Goal: Transaction & Acquisition: Purchase product/service

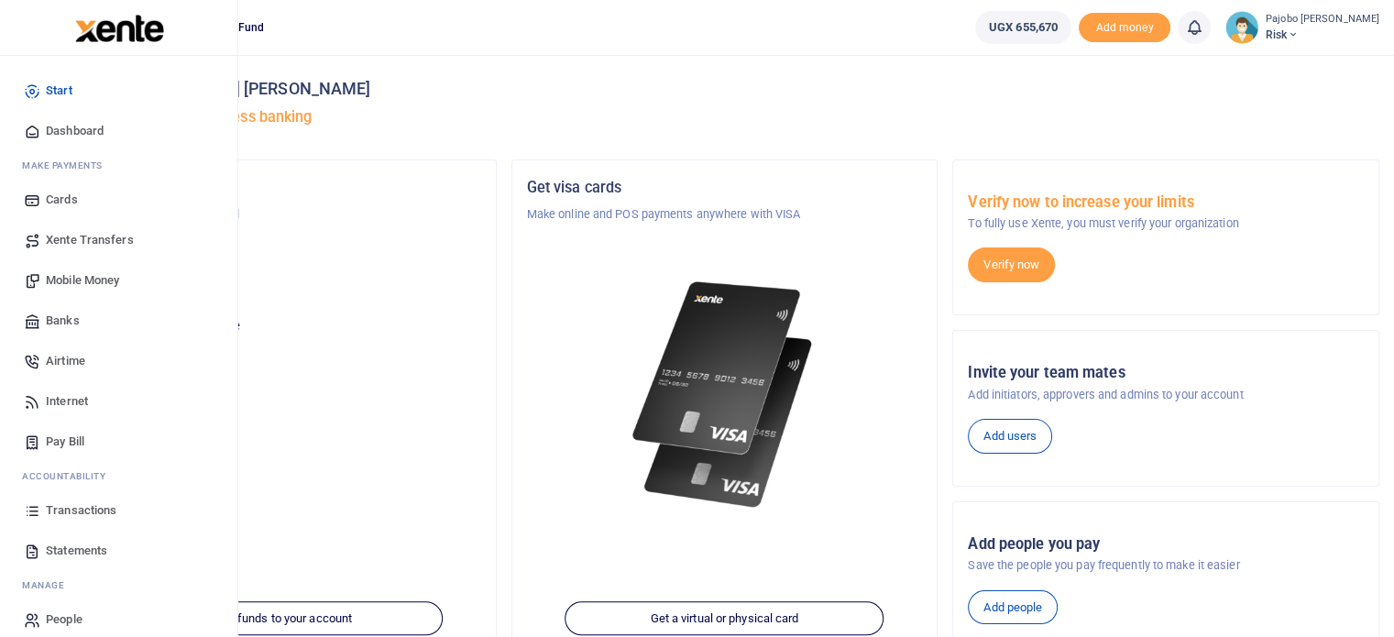
click at [82, 271] on span "Mobile Money" at bounding box center [82, 280] width 73 height 18
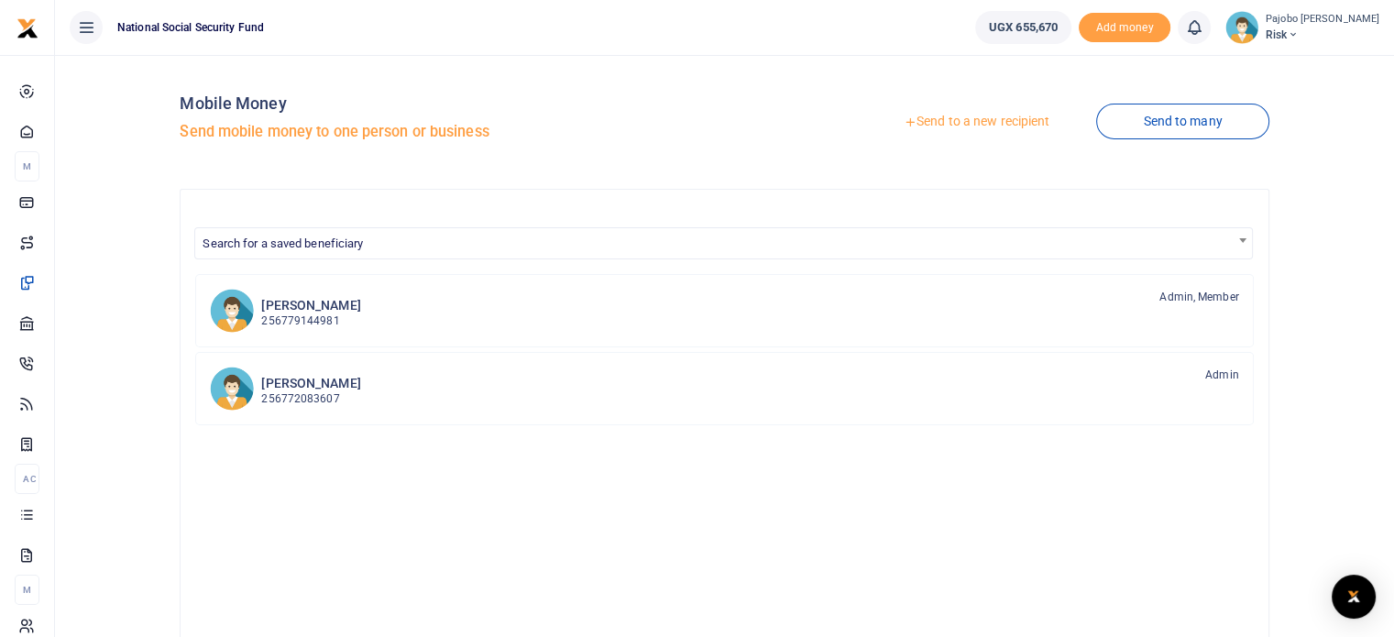
click at [982, 120] on link "Send to a new recipient" at bounding box center [976, 121] width 239 height 33
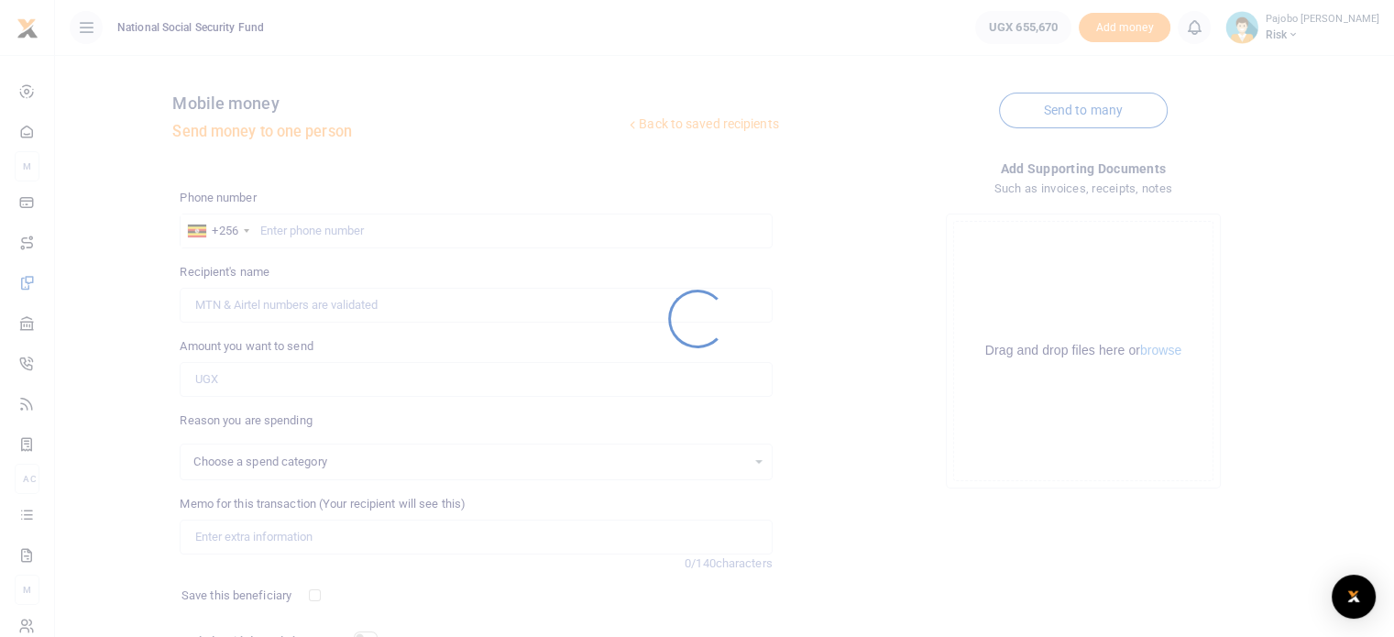
select select
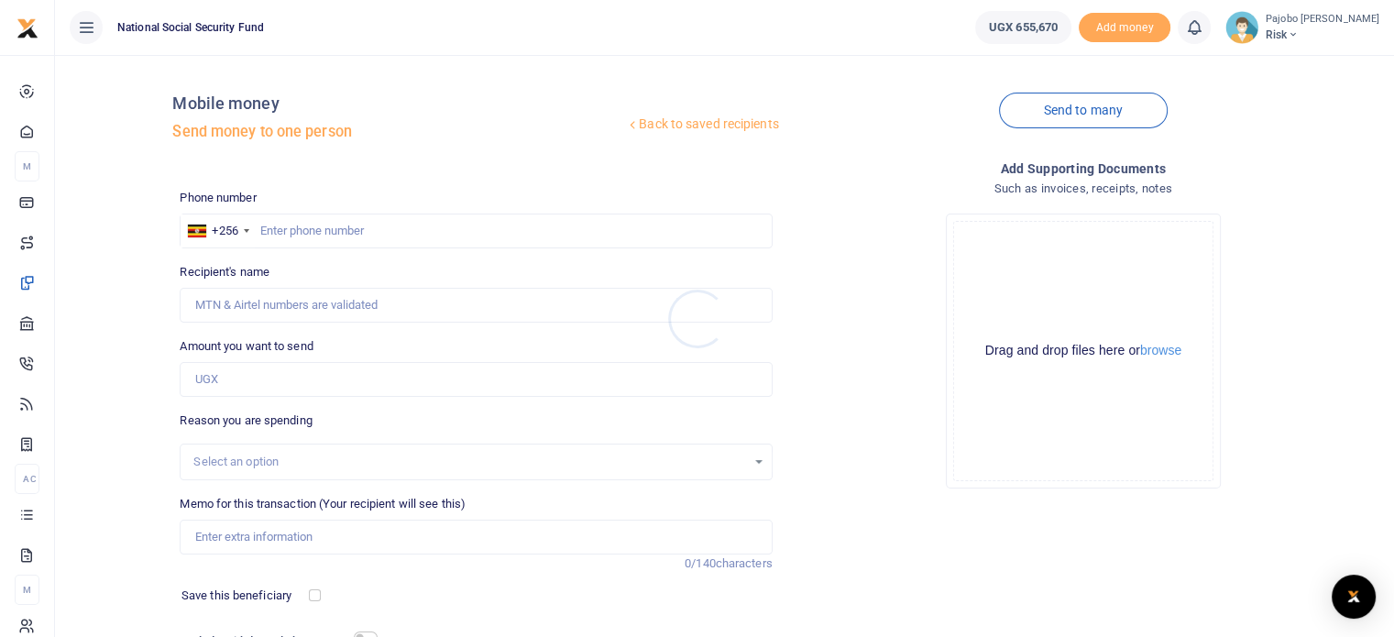
click at [368, 229] on div at bounding box center [697, 318] width 1394 height 637
click at [336, 226] on input "text" at bounding box center [476, 231] width 592 height 35
type input "702689919"
click at [249, 384] on input "Amount you want to send" at bounding box center [476, 379] width 592 height 35
type input "Agnes Ayebare"
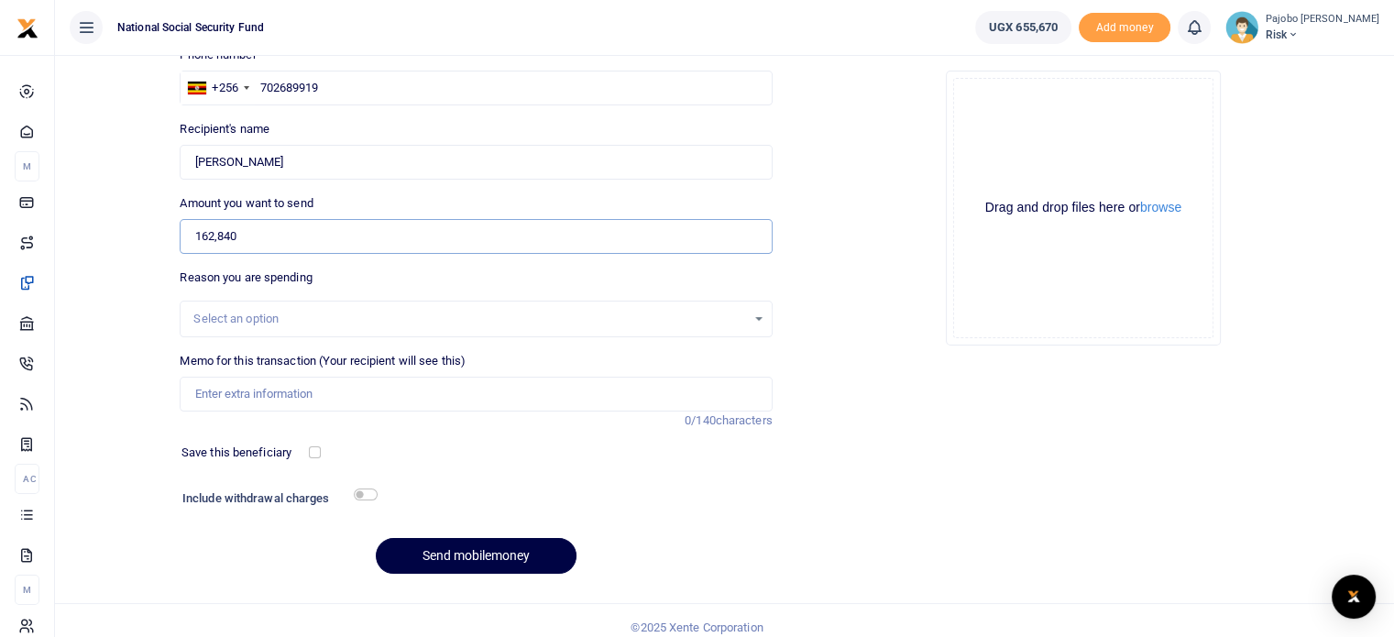
scroll to position [156, 0]
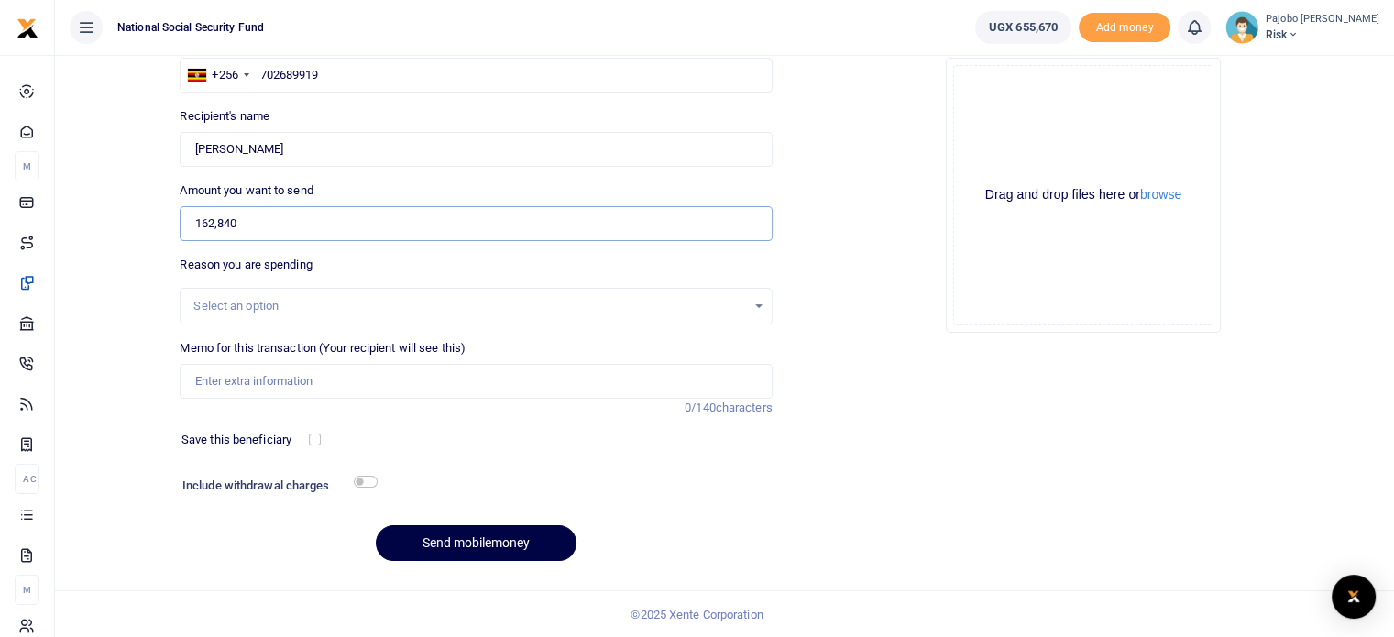
type input "162,840"
click at [257, 384] on input "Memo for this transaction (Your recipient will see this)" at bounding box center [476, 381] width 592 height 35
click at [358, 377] on input "Printing the ERM policies and Procedures manual" at bounding box center [476, 381] width 592 height 35
click at [510, 383] on input "Printing the ERM policies and procedures manual" at bounding box center [476, 381] width 592 height 35
type input "Printing the ERM policies and procedures manual"
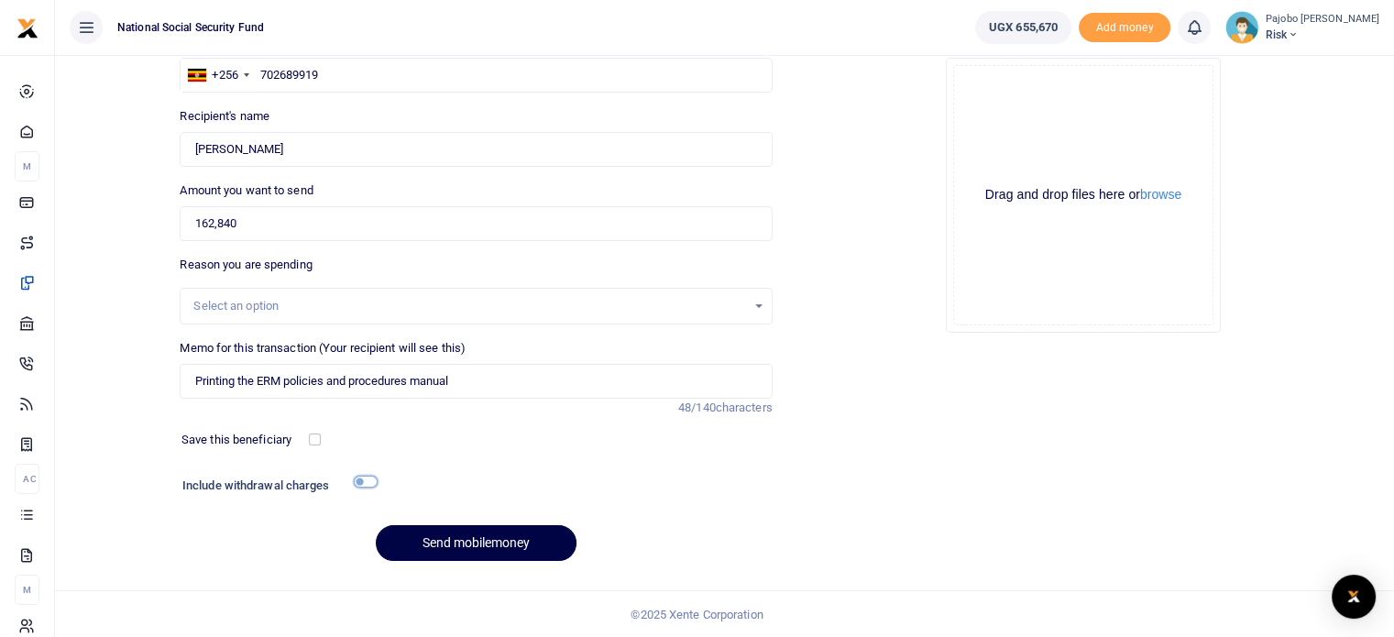
click at [365, 477] on input "checkbox" at bounding box center [366, 482] width 24 height 12
checkbox input "true"
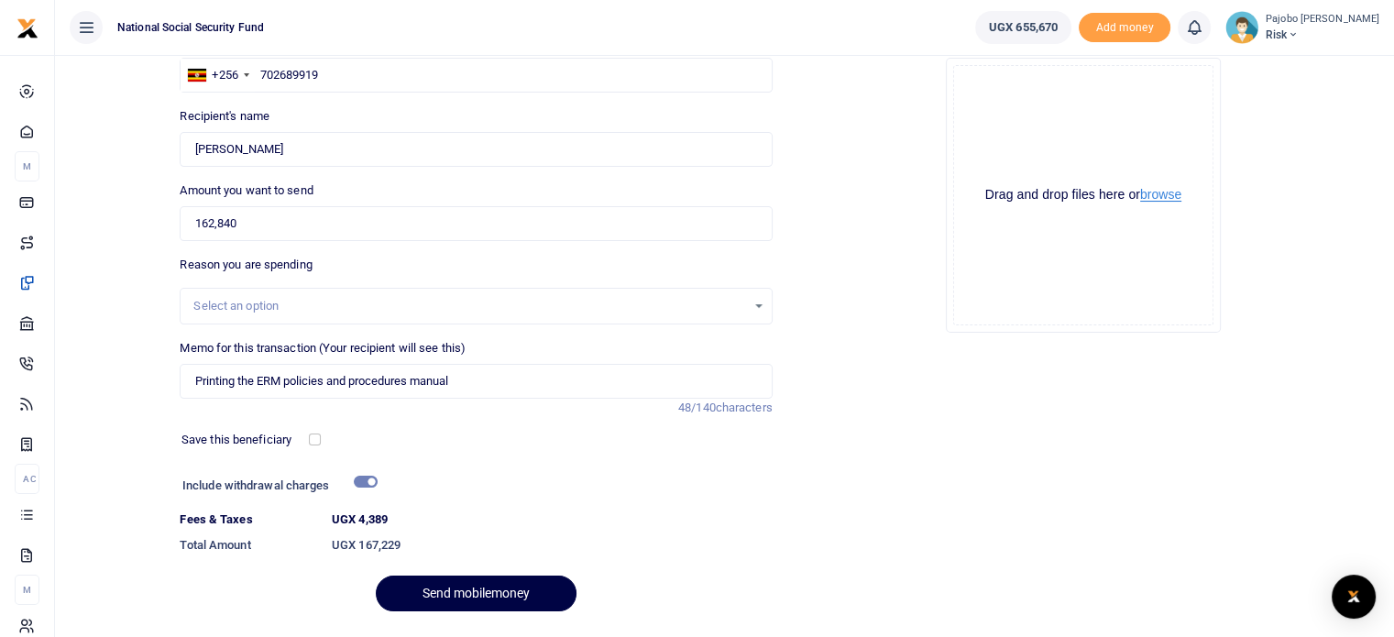
click at [1169, 193] on button "browse" at bounding box center [1160, 195] width 41 height 14
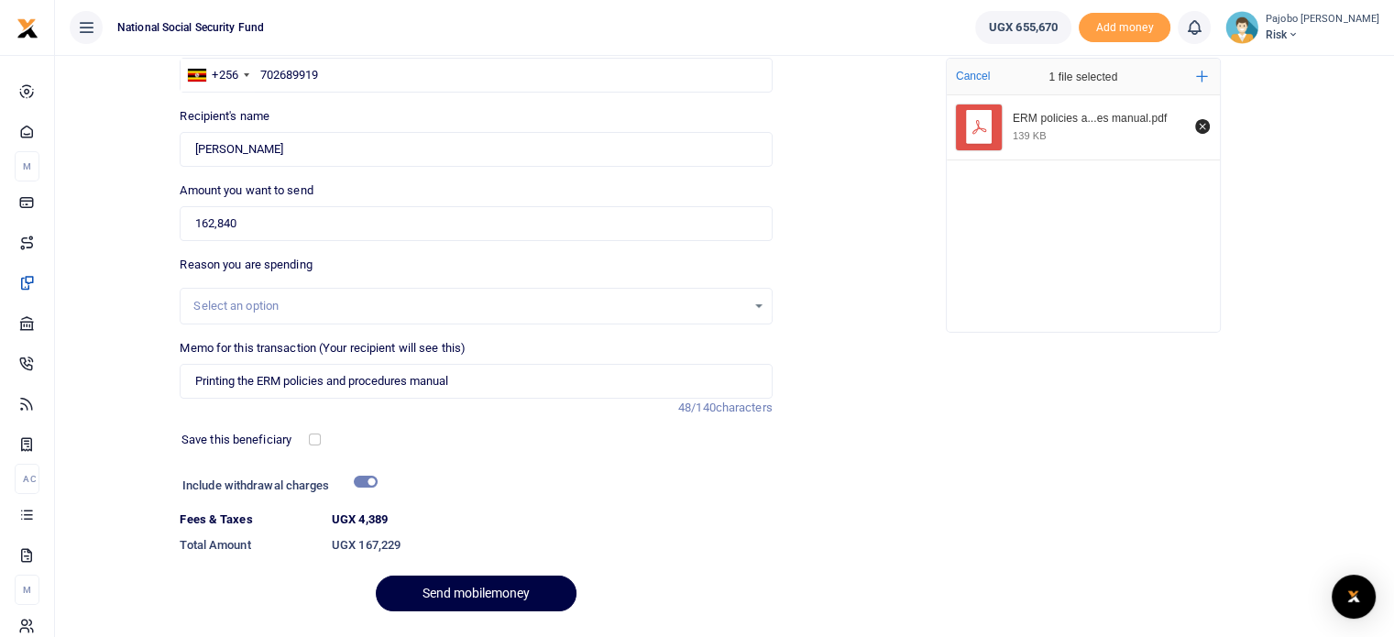
click at [991, 124] on rect "File Uploader" at bounding box center [979, 127] width 27 height 34
click at [1100, 125] on div "ERM policies a...es manual.pdf 139 KB" at bounding box center [1101, 127] width 177 height 31
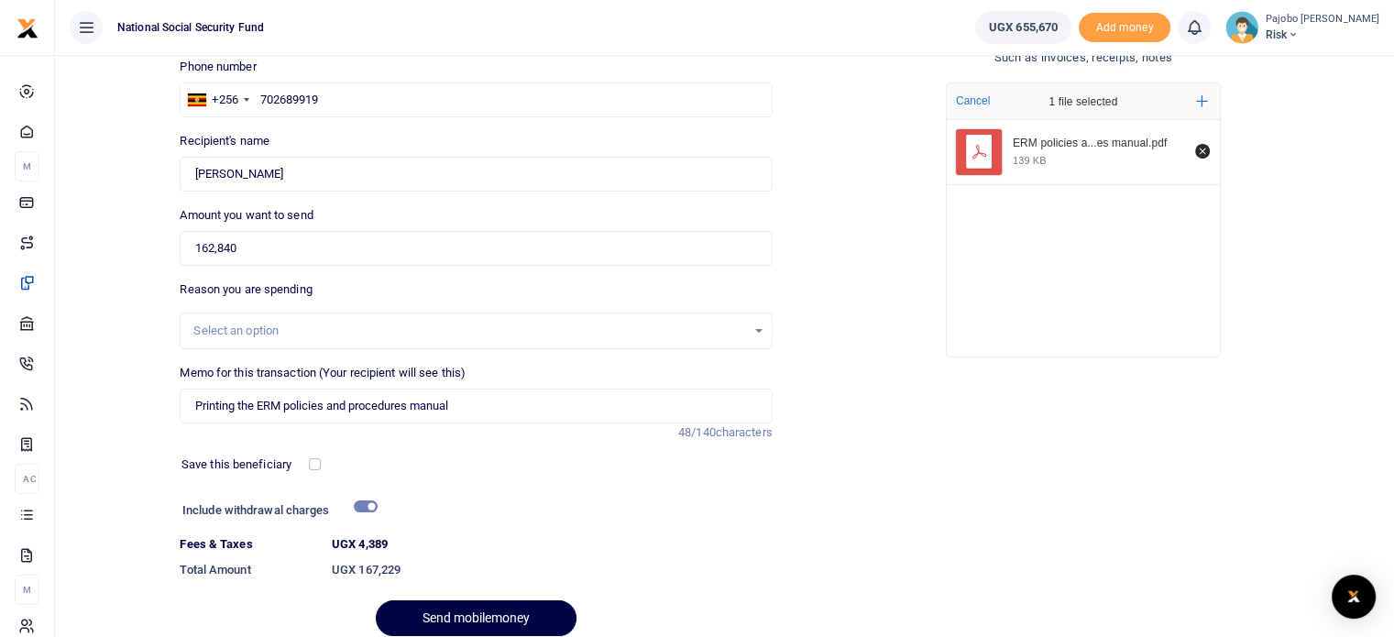
scroll to position [206, 0]
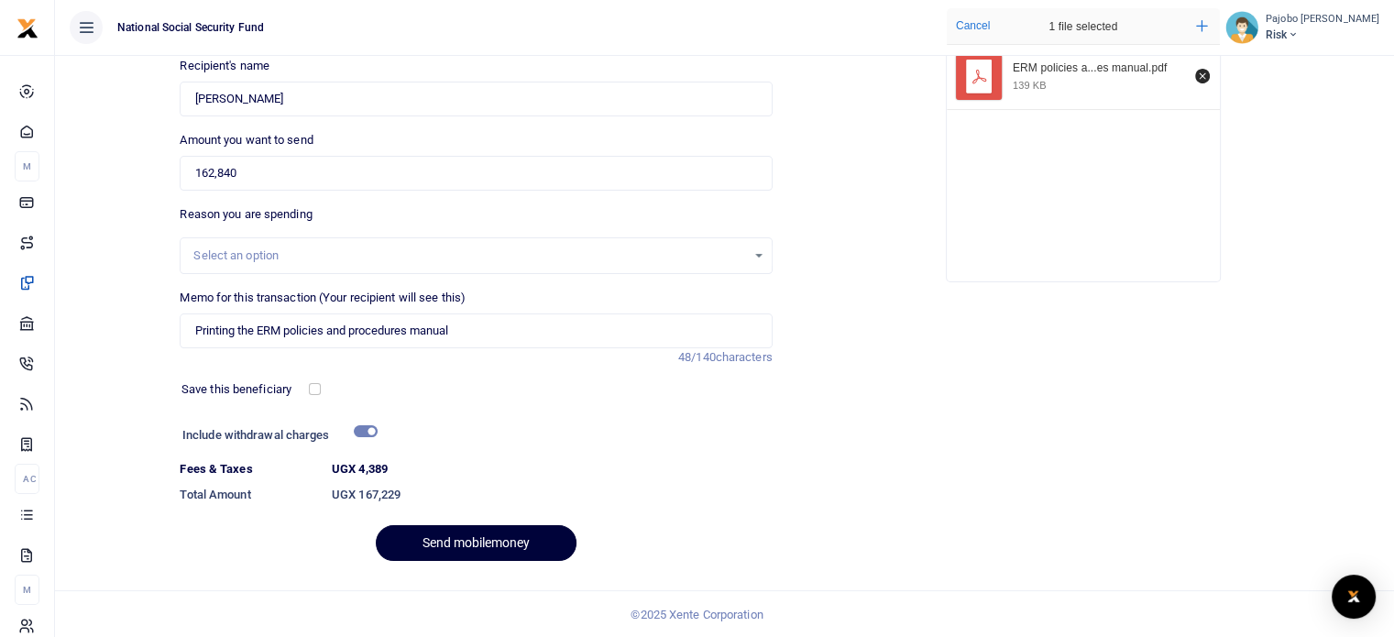
click at [488, 525] on button "Send mobilemoney" at bounding box center [476, 543] width 201 height 36
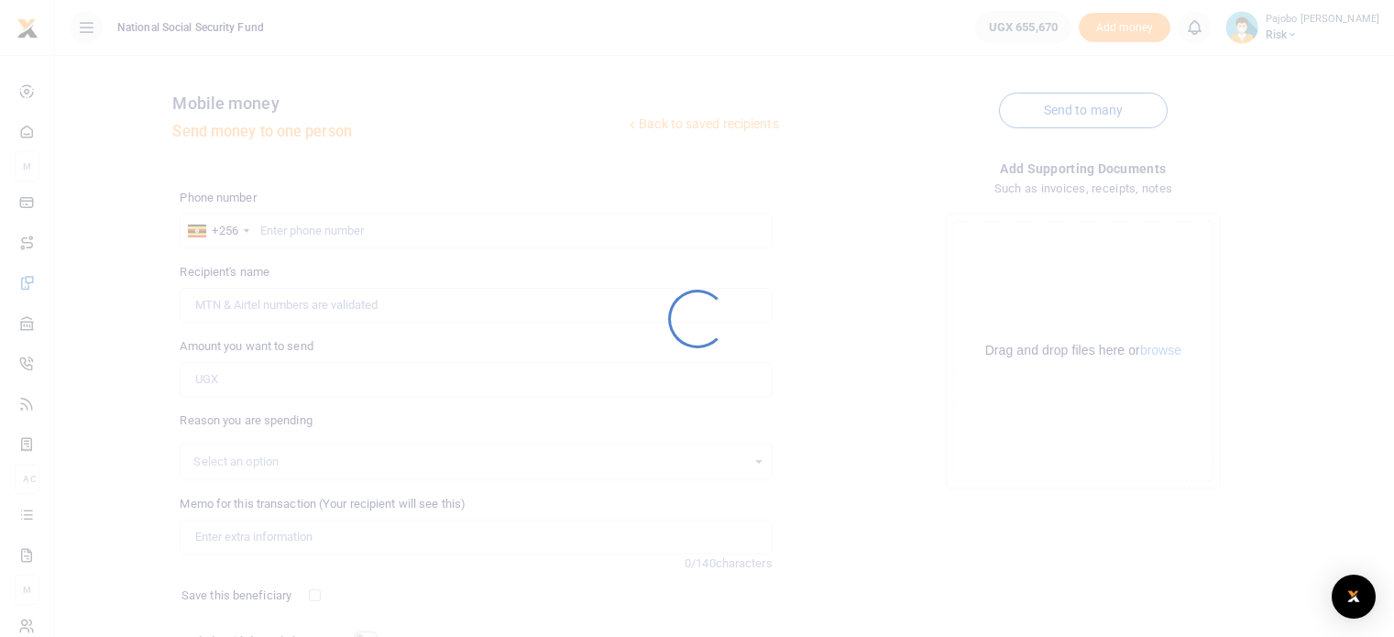
scroll to position [156, 0]
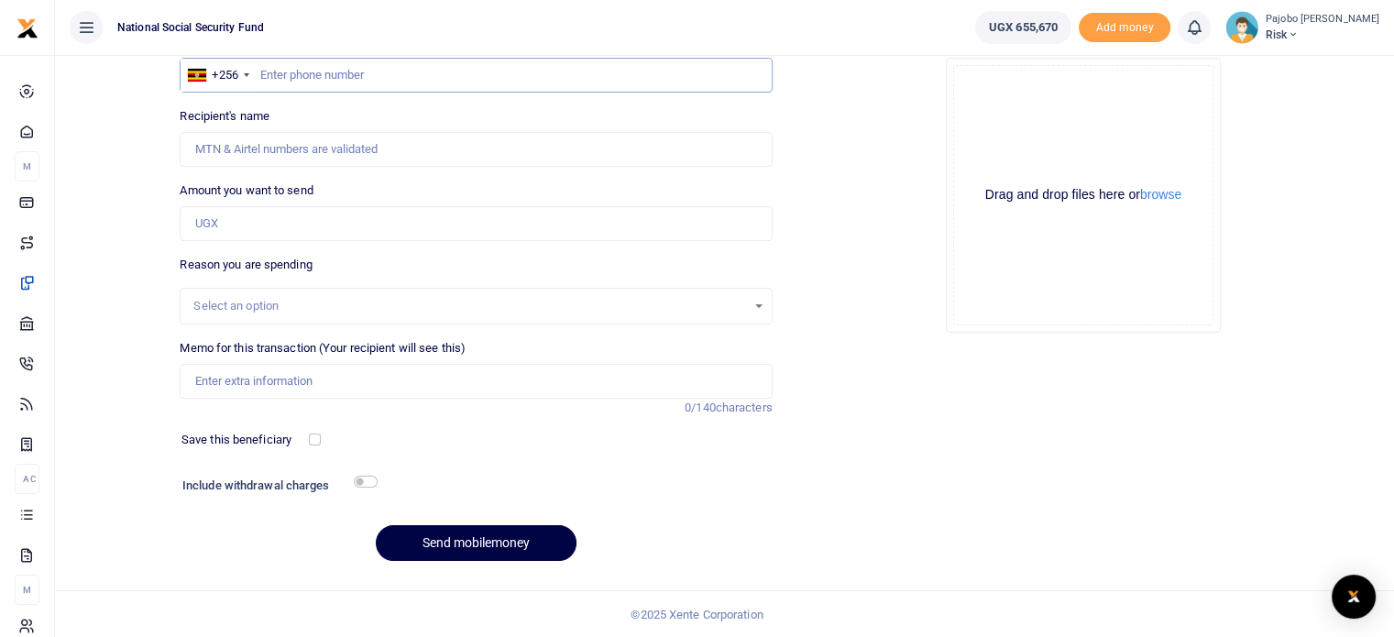
click at [423, 74] on input "text" at bounding box center [476, 75] width 592 height 35
type input "780551491"
type input "Wilberforce Mutungi"
type input "780551491"
click at [231, 221] on input "Amount you want to send" at bounding box center [476, 223] width 592 height 35
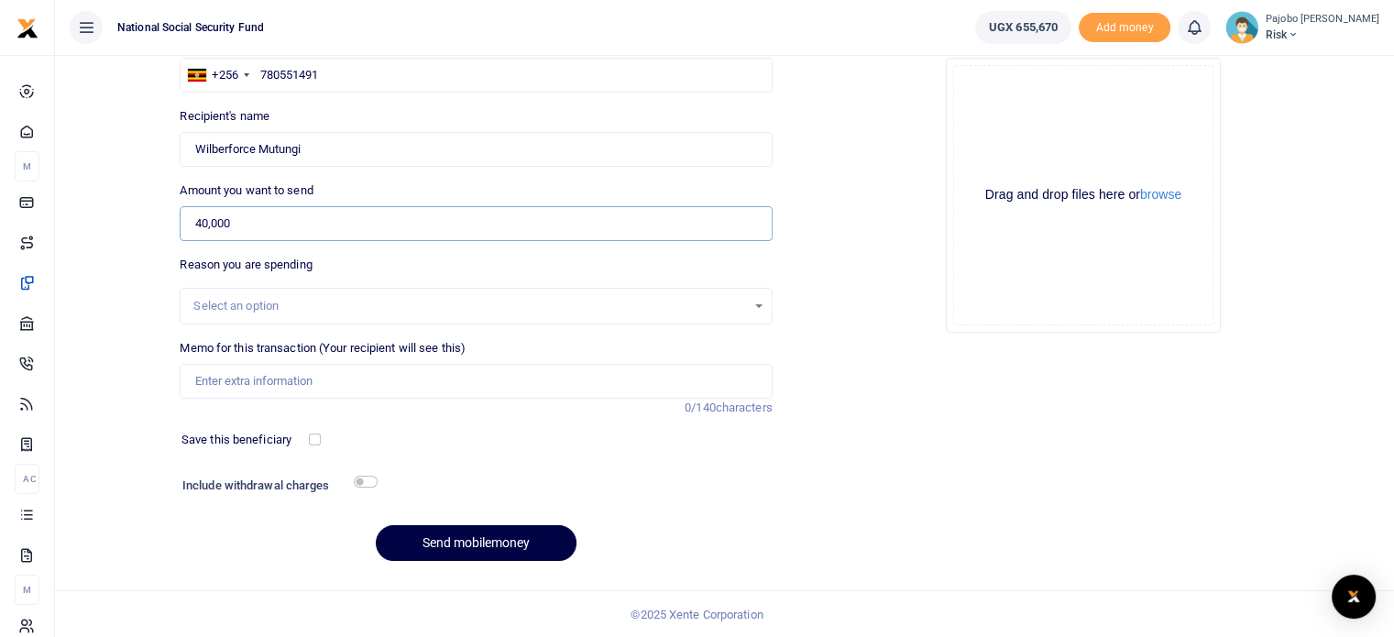
type input "40,000"
click at [267, 378] on input "Memo for this transaction (Your recipient will see this)" at bounding box center [476, 381] width 592 height 35
type input "ERM Breakfast on 16th Sept 2025"
click at [1169, 191] on button "browse" at bounding box center [1160, 195] width 41 height 14
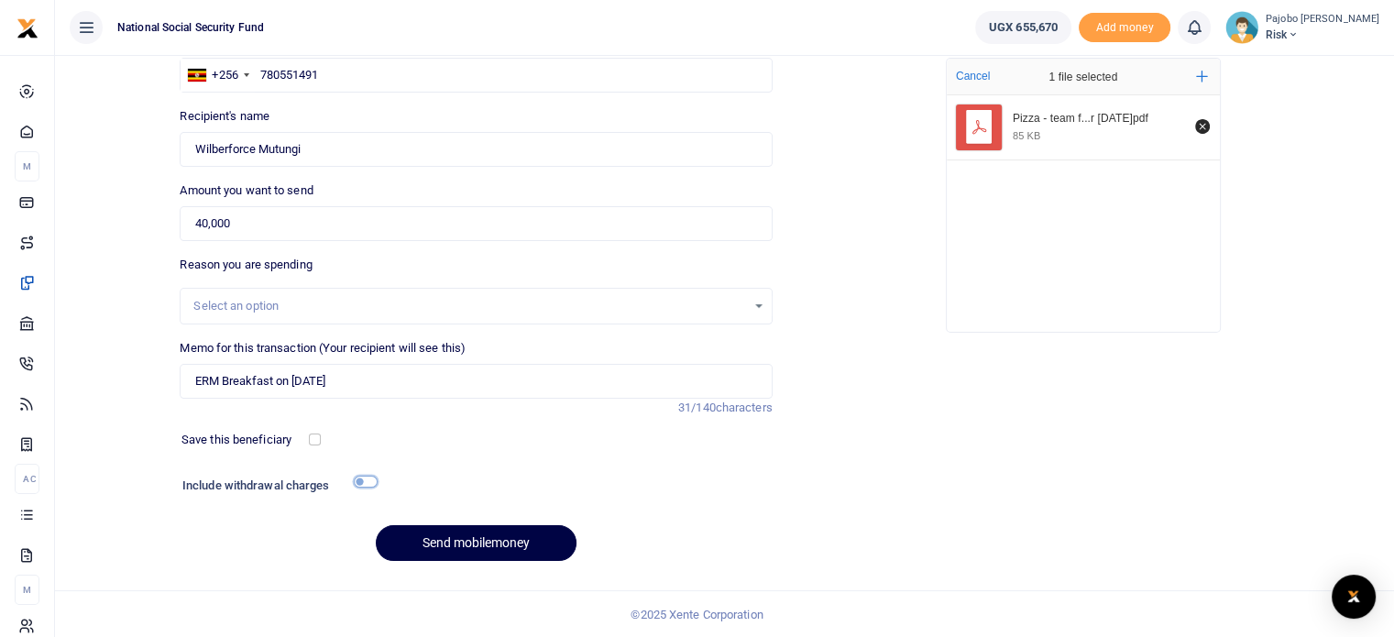
click at [367, 482] on input "checkbox" at bounding box center [366, 482] width 24 height 12
checkbox input "true"
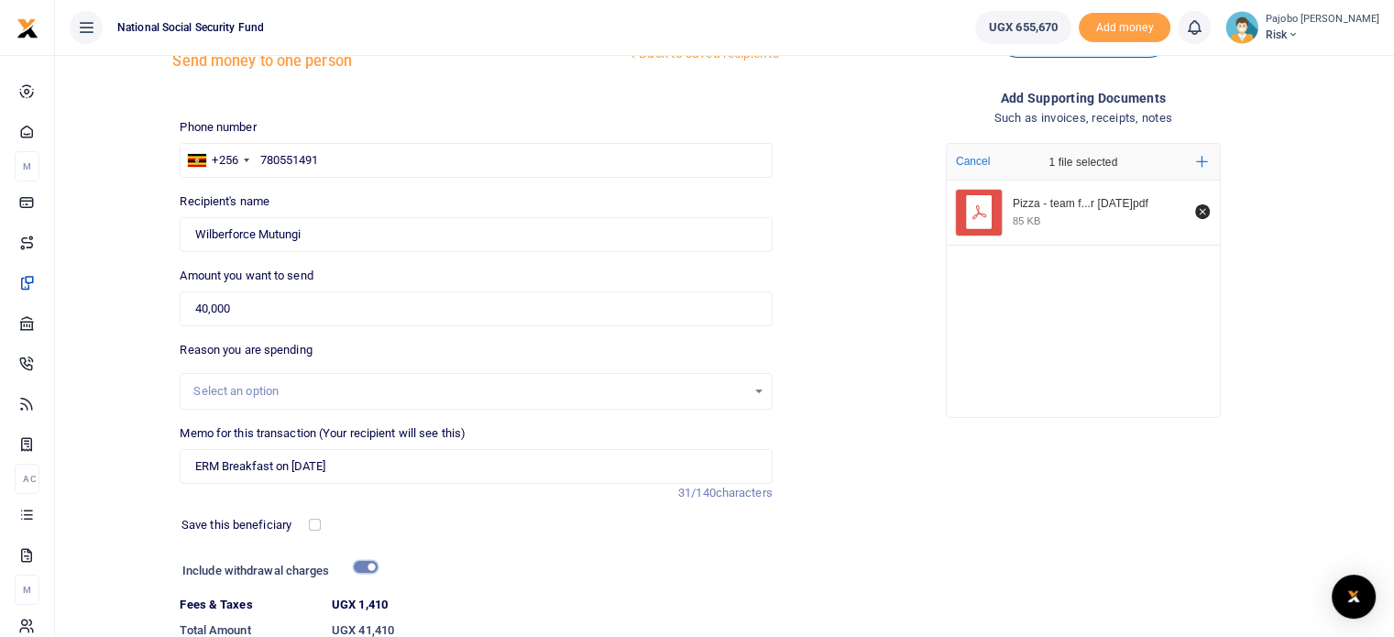
scroll to position [206, 0]
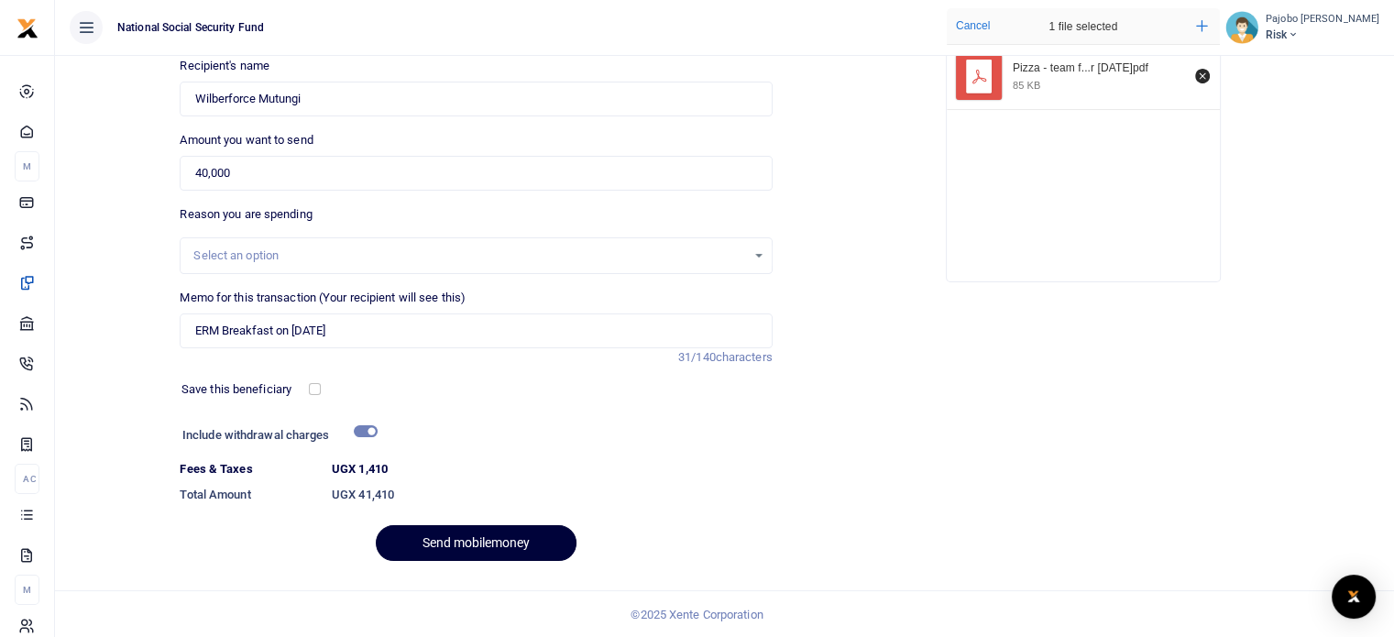
click at [479, 546] on button "Send mobilemoney" at bounding box center [476, 543] width 201 height 36
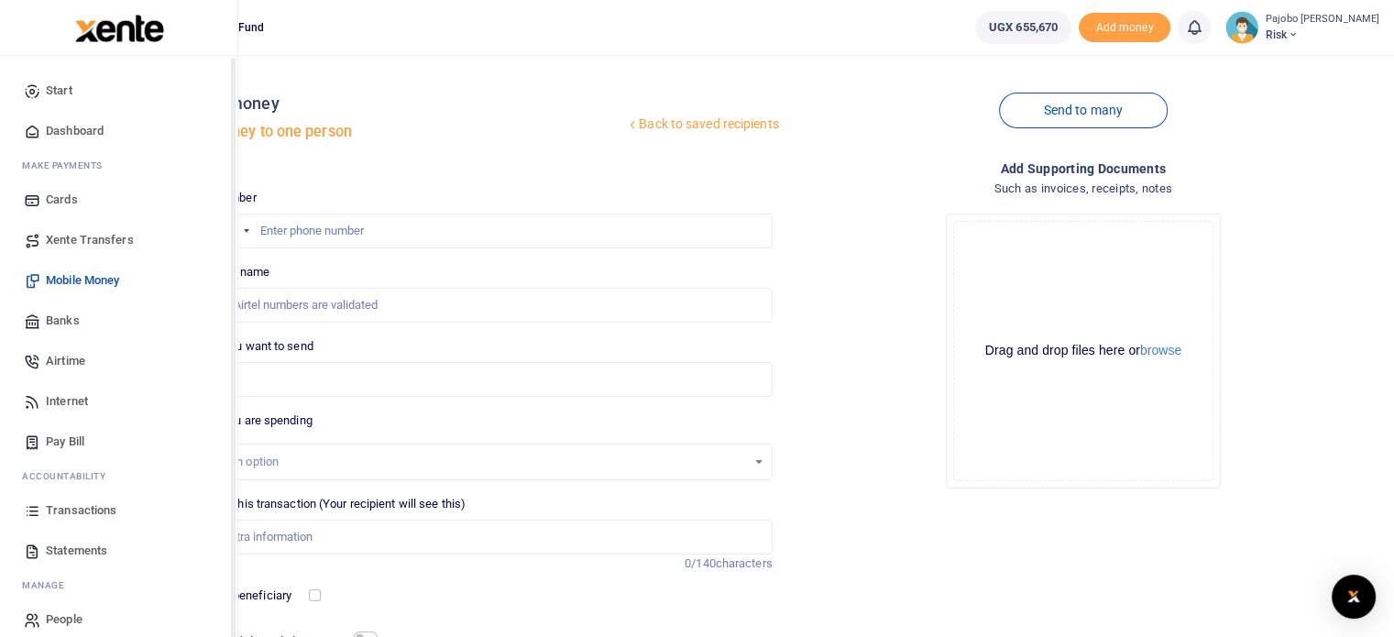
scroll to position [16, 0]
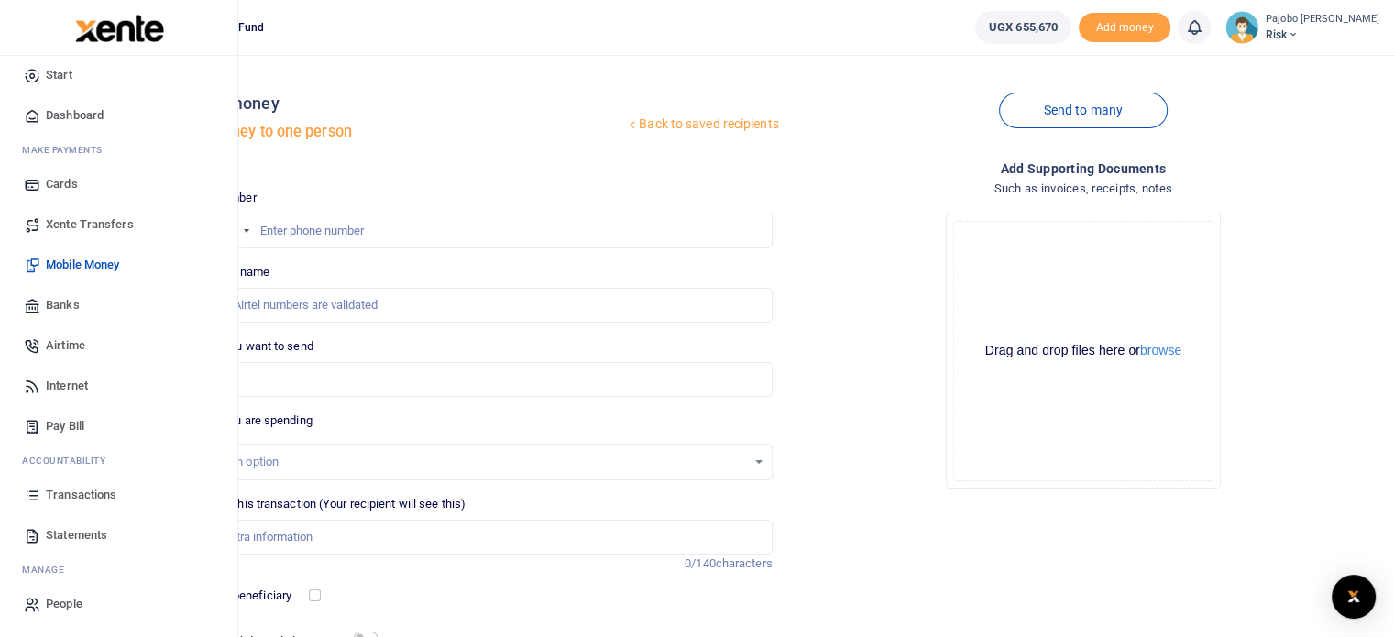
click at [86, 488] on span "Transactions" at bounding box center [81, 495] width 71 height 18
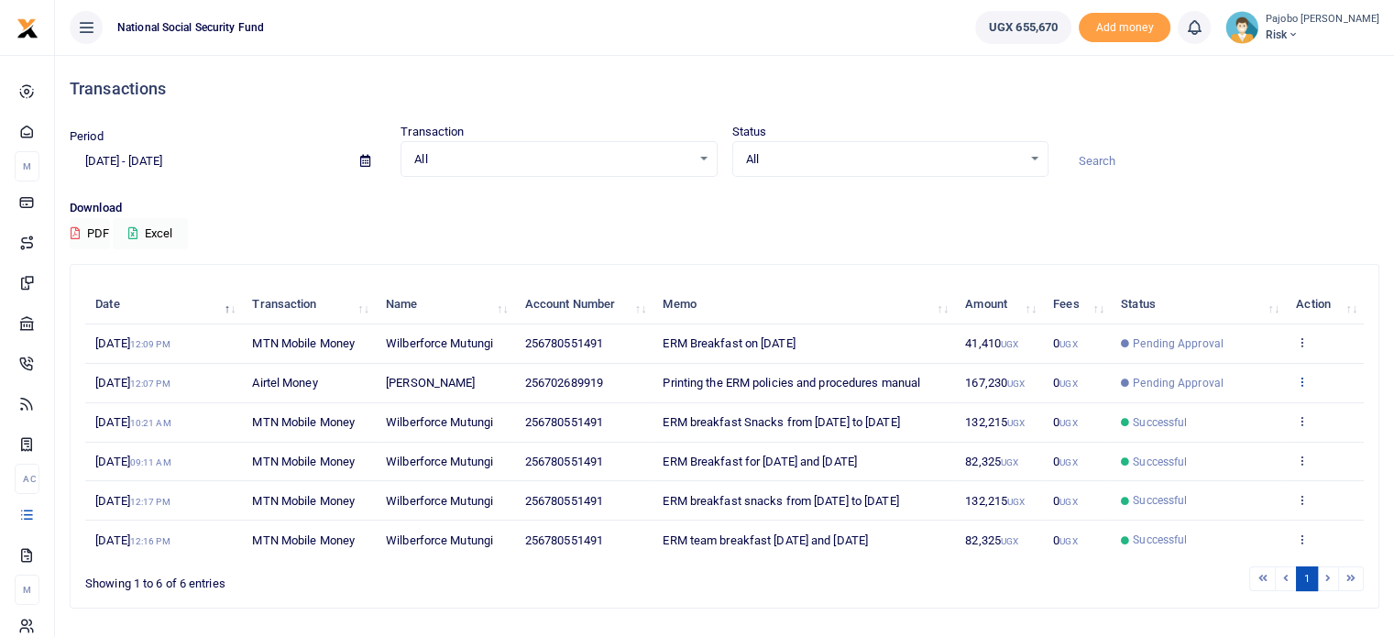
click at [1298, 384] on icon at bounding box center [1302, 381] width 12 height 13
click at [1239, 410] on link "View details" at bounding box center [1234, 413] width 145 height 26
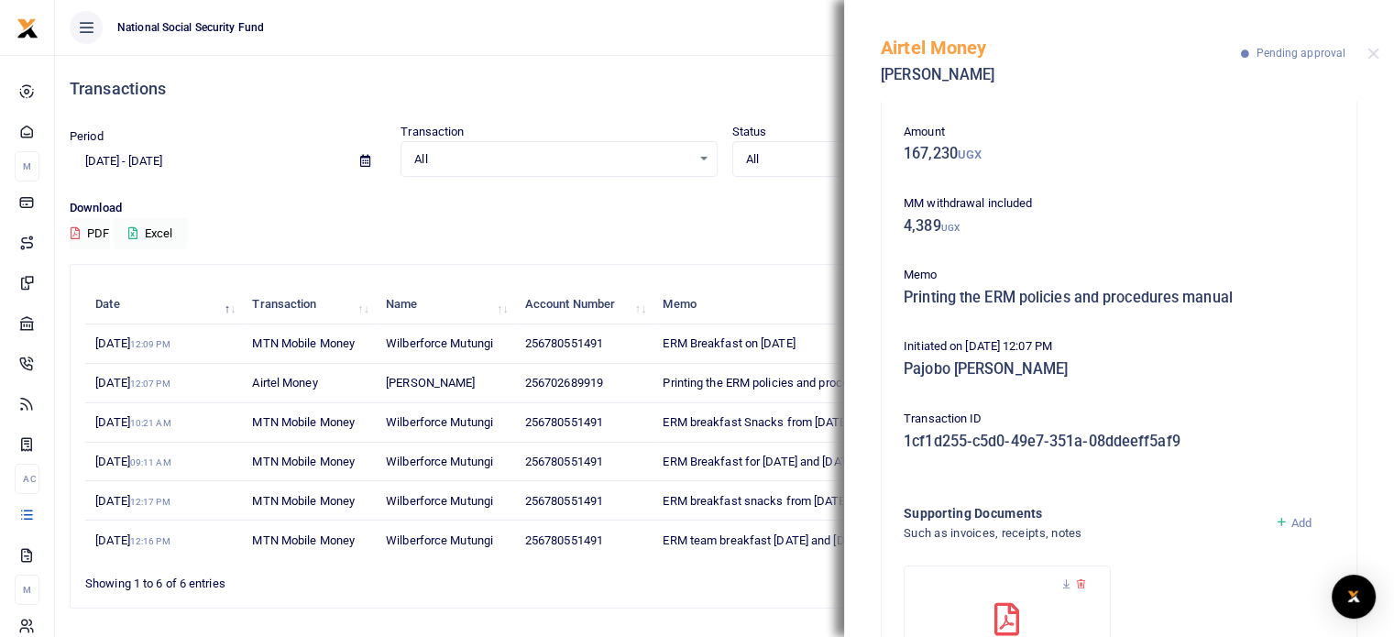
scroll to position [209, 0]
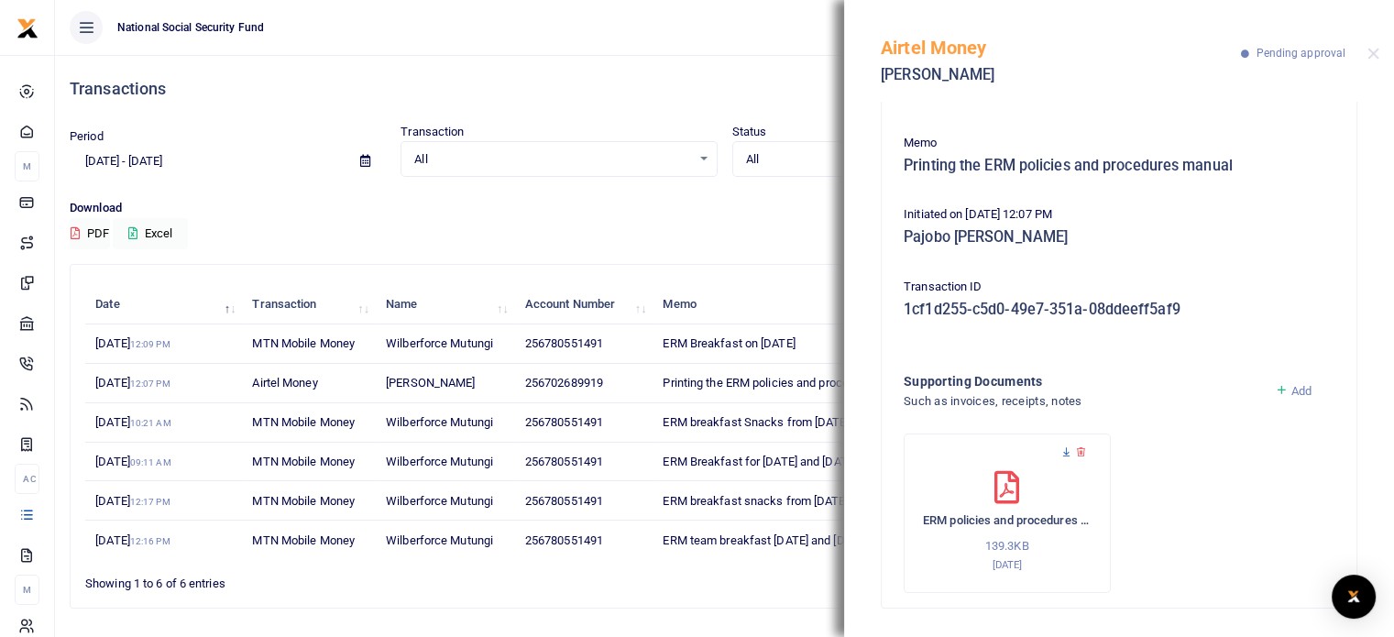
click at [1061, 448] on icon at bounding box center [1066, 452] width 12 height 12
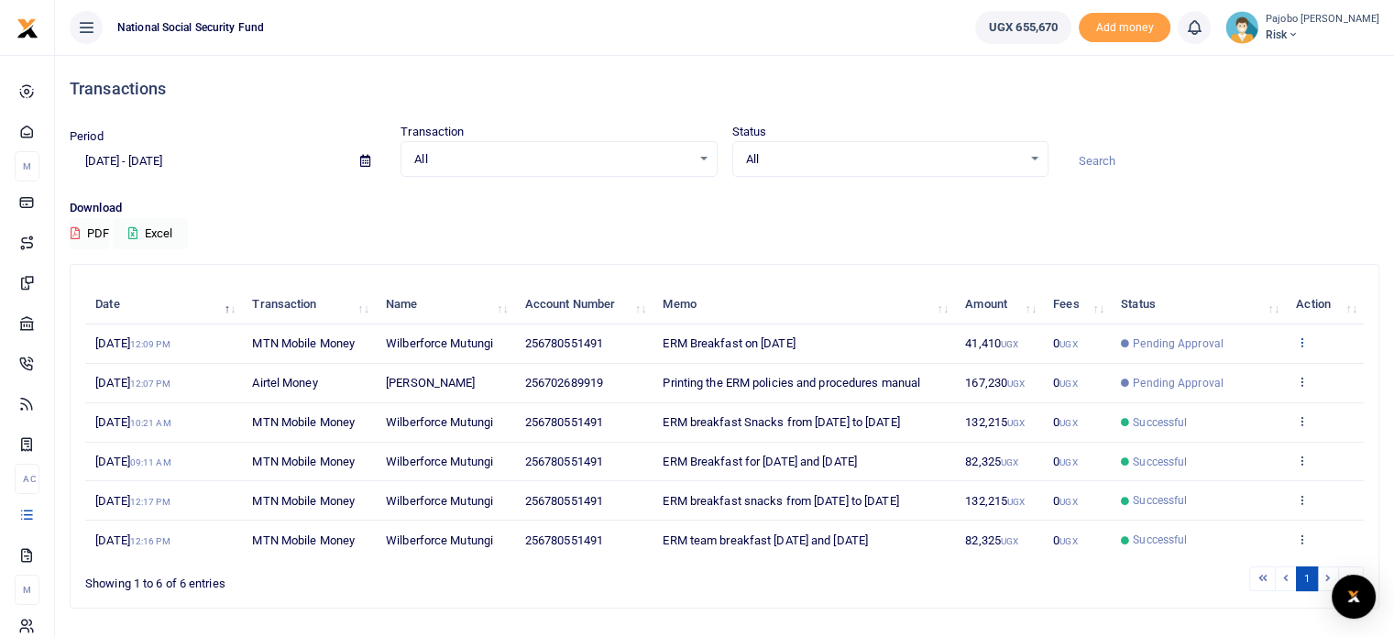
click at [1301, 343] on icon at bounding box center [1302, 341] width 12 height 13
click at [1224, 423] on link "Send again" at bounding box center [1234, 414] width 145 height 26
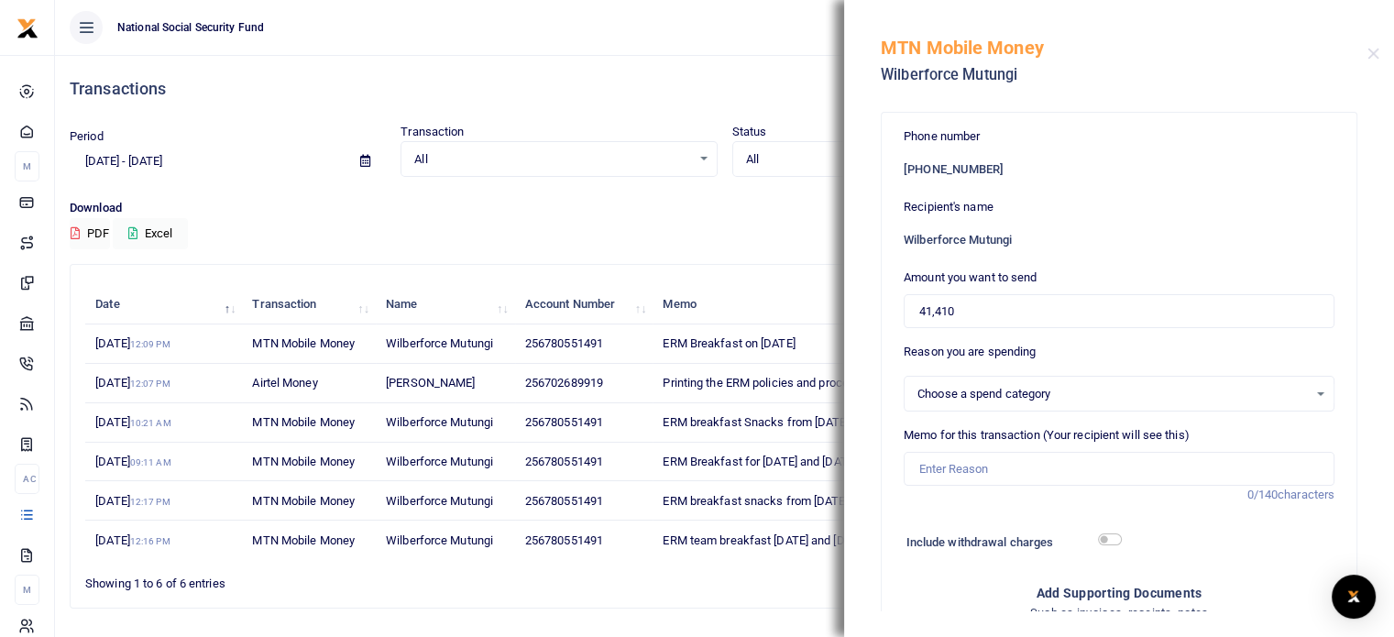
select select
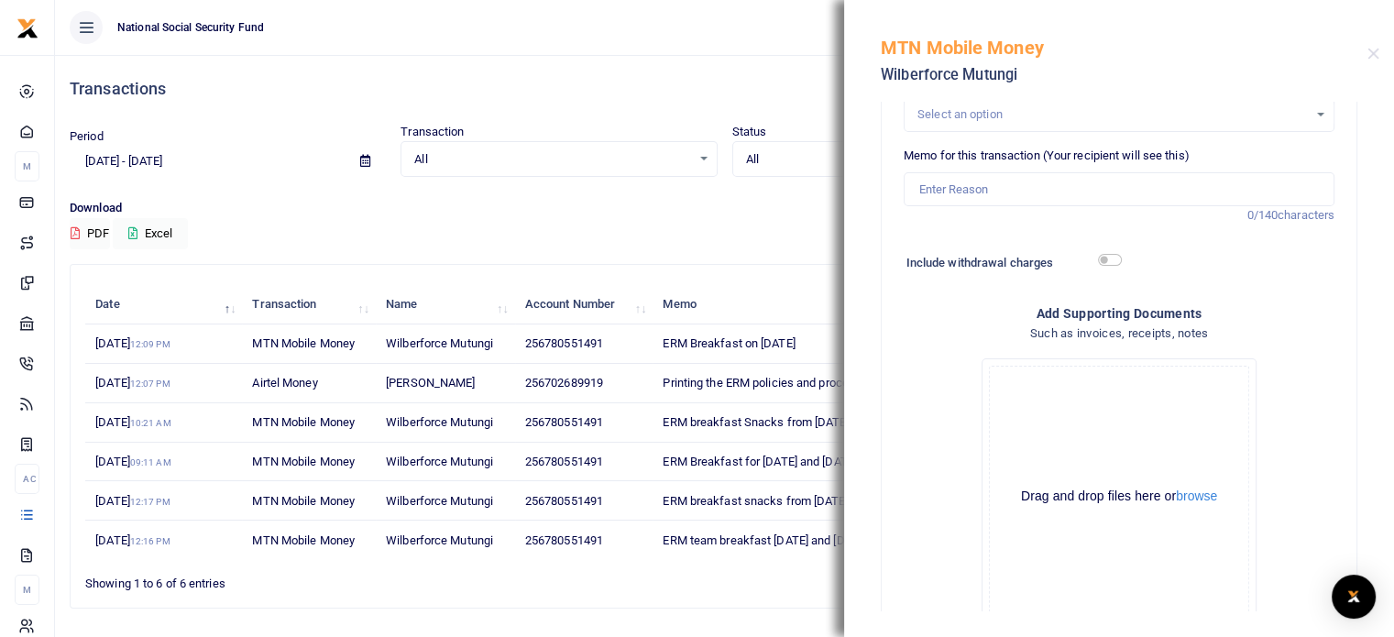
scroll to position [312, 0]
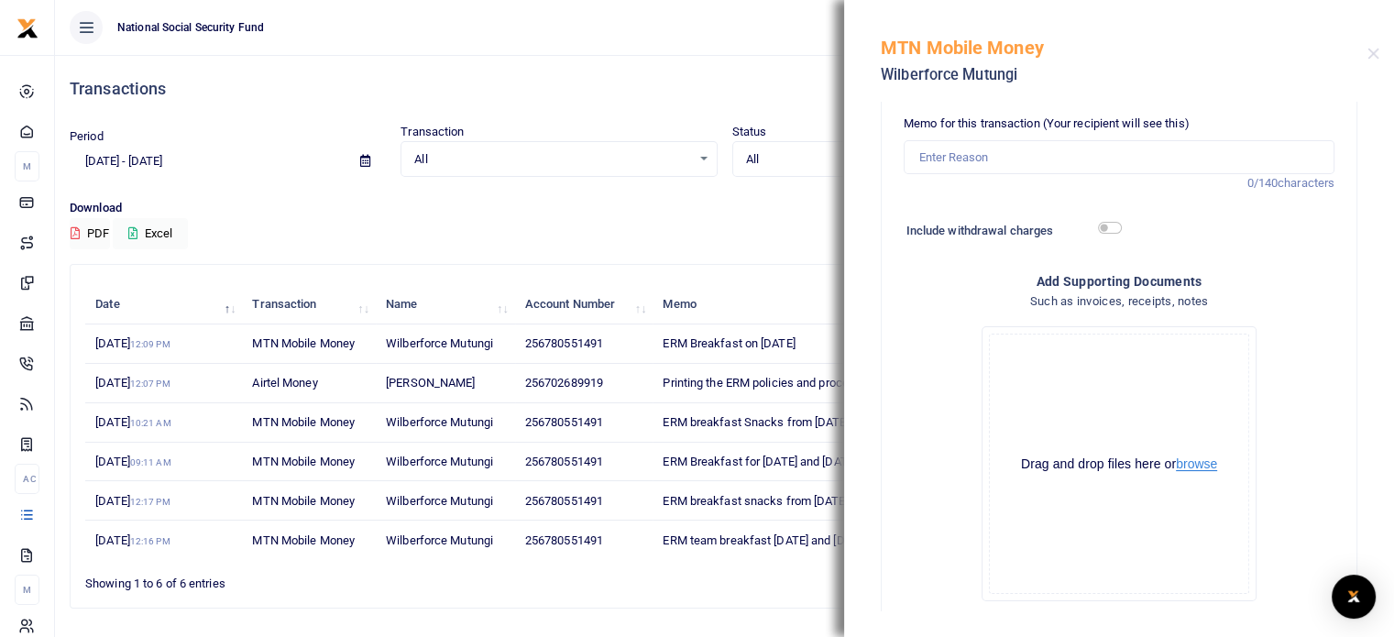
click at [1188, 457] on button "browse" at bounding box center [1196, 464] width 41 height 14
click at [1184, 466] on button "browse" at bounding box center [1196, 464] width 41 height 14
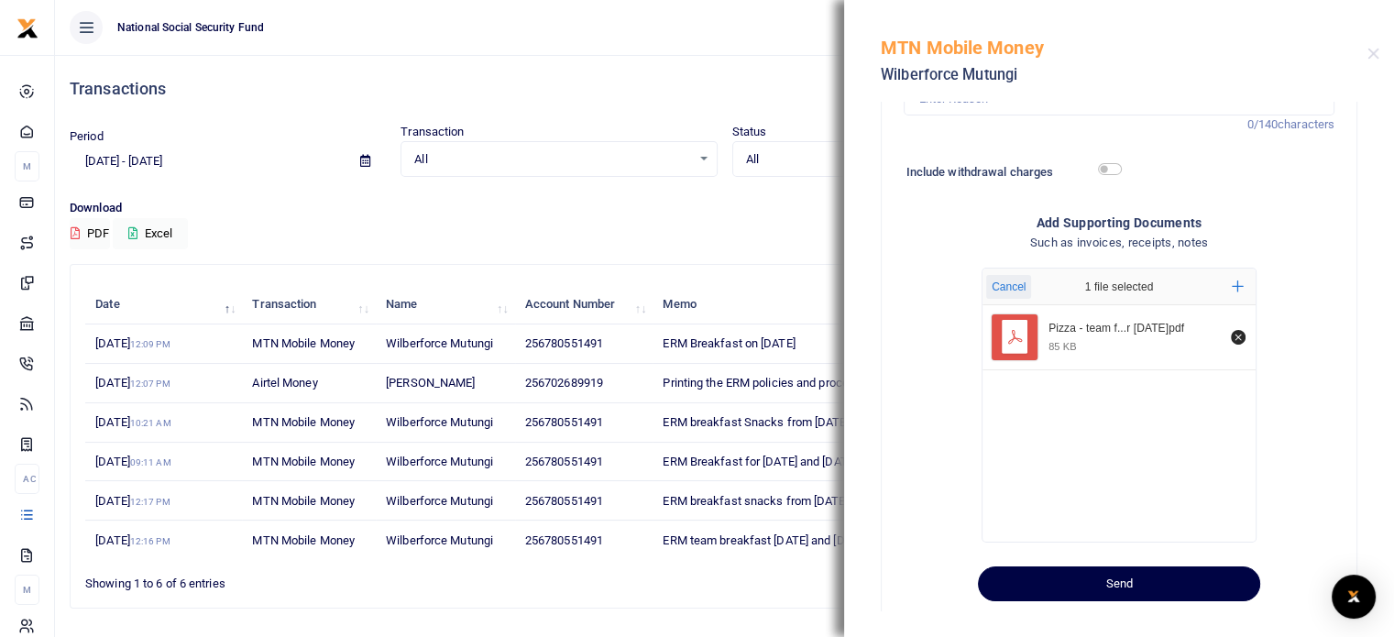
scroll to position [403, 0]
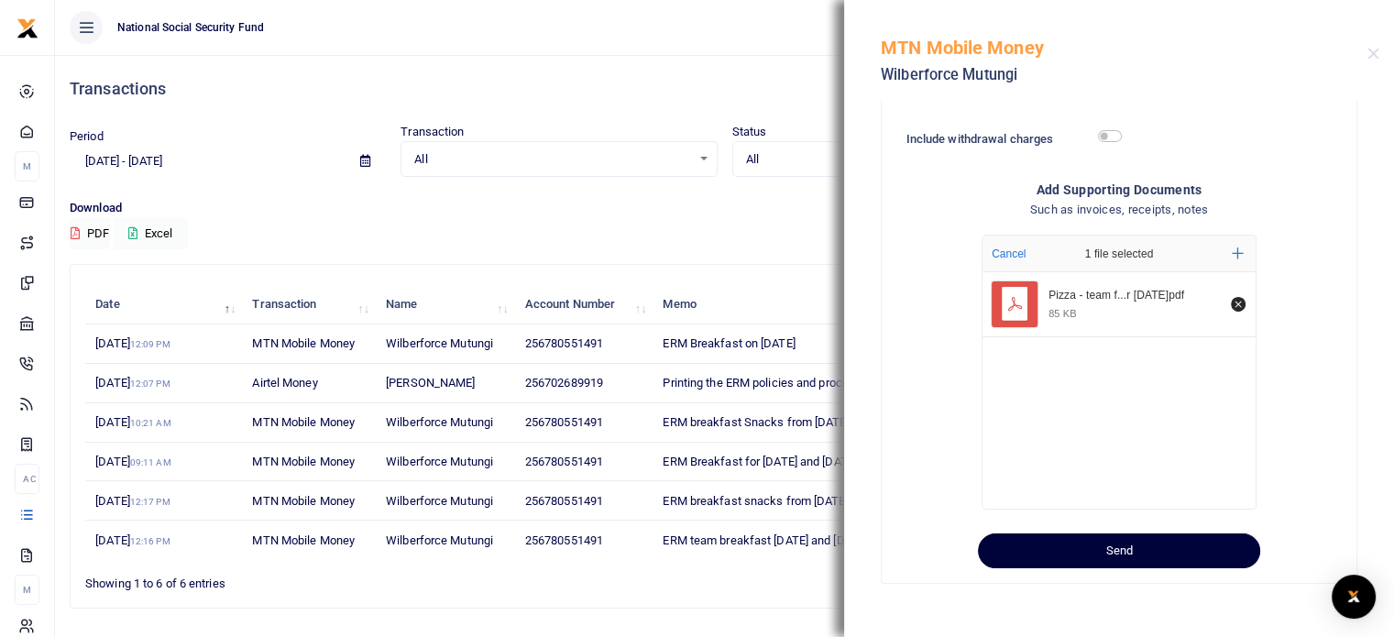
click at [1108, 554] on button "Send" at bounding box center [1119, 550] width 282 height 35
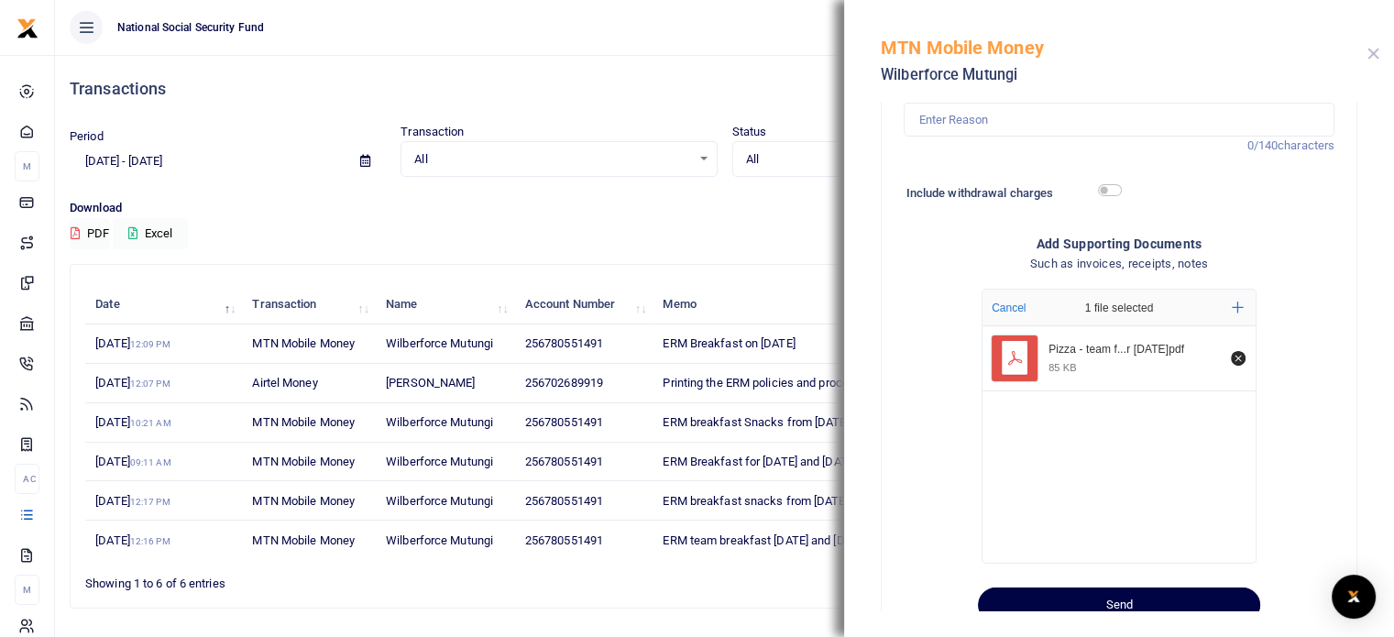
click at [1375, 50] on button "Close" at bounding box center [1373, 54] width 12 height 12
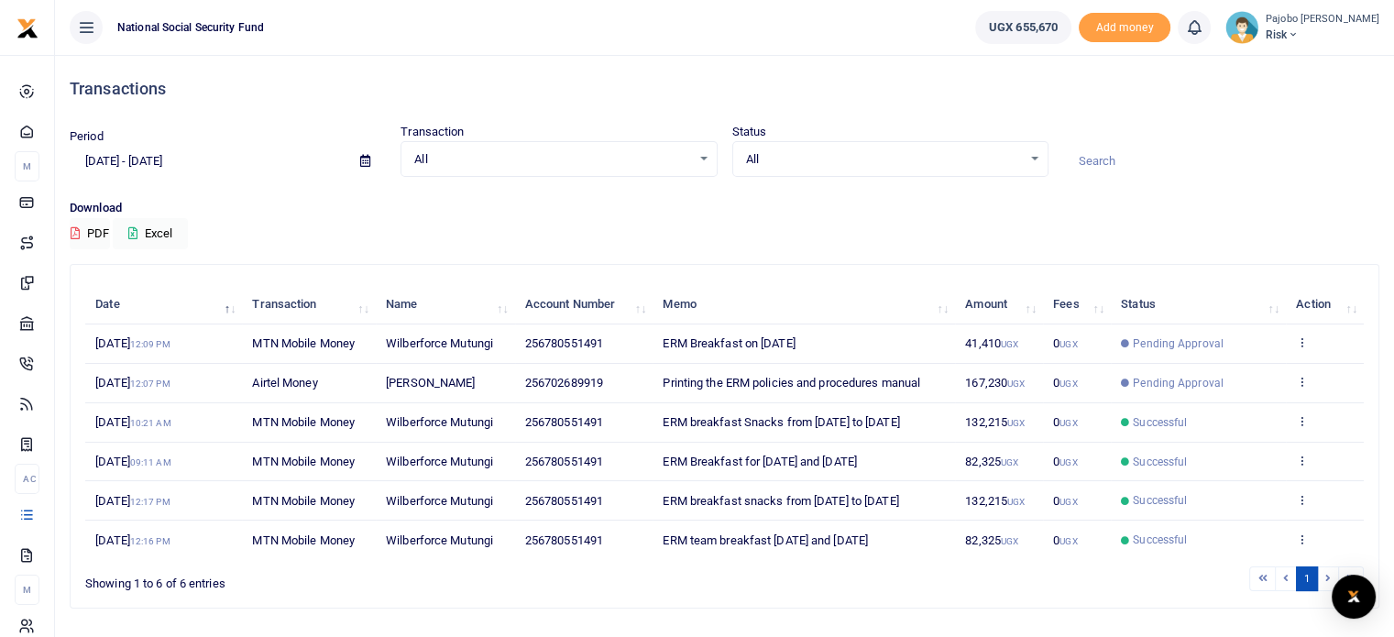
drag, startPoint x: 666, startPoint y: 341, endPoint x: 839, endPoint y: 344, distance: 172.3
click at [795, 344] on span "ERM Breakfast on 16th Sept 2025" at bounding box center [729, 343] width 132 height 14
drag, startPoint x: 661, startPoint y: 341, endPoint x: 840, endPoint y: 345, distance: 178.8
click at [851, 344] on td "ERM Breakfast on 16th Sept 2025" at bounding box center [804, 343] width 302 height 39
copy span "ERM Breakfast on 16th Sept 2025"
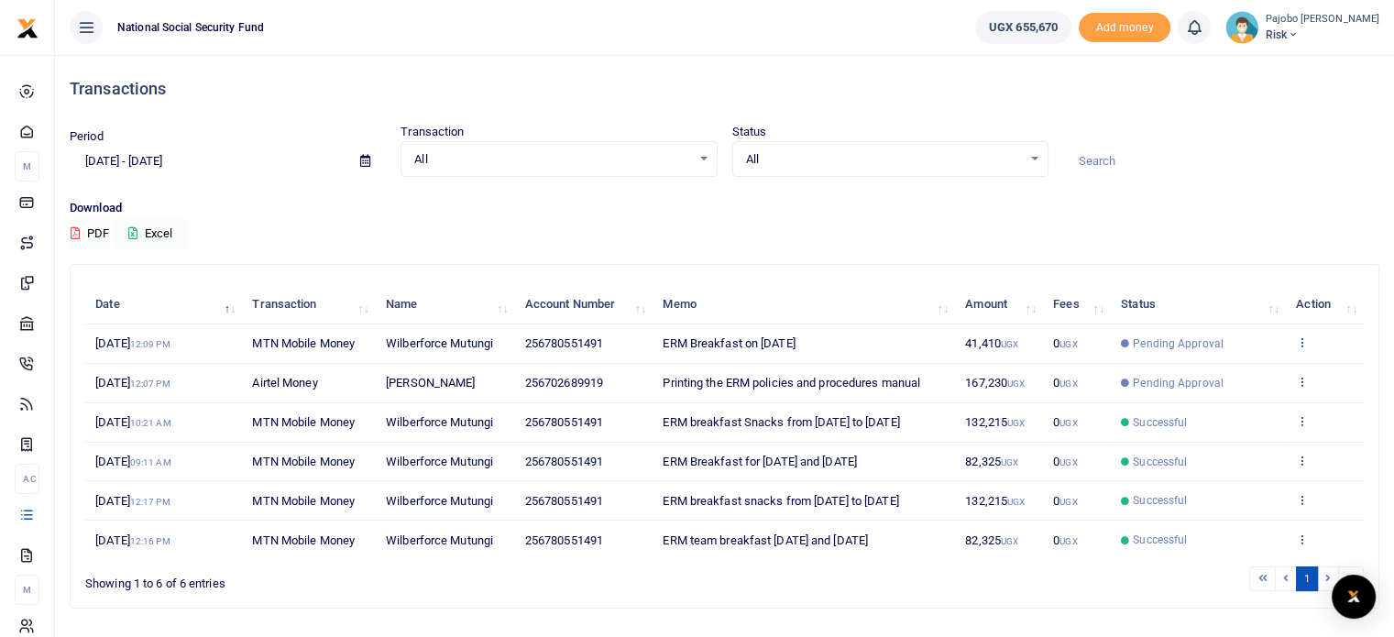
click at [1302, 343] on icon at bounding box center [1302, 341] width 12 height 13
click at [1220, 411] on link "Send again" at bounding box center [1234, 414] width 145 height 26
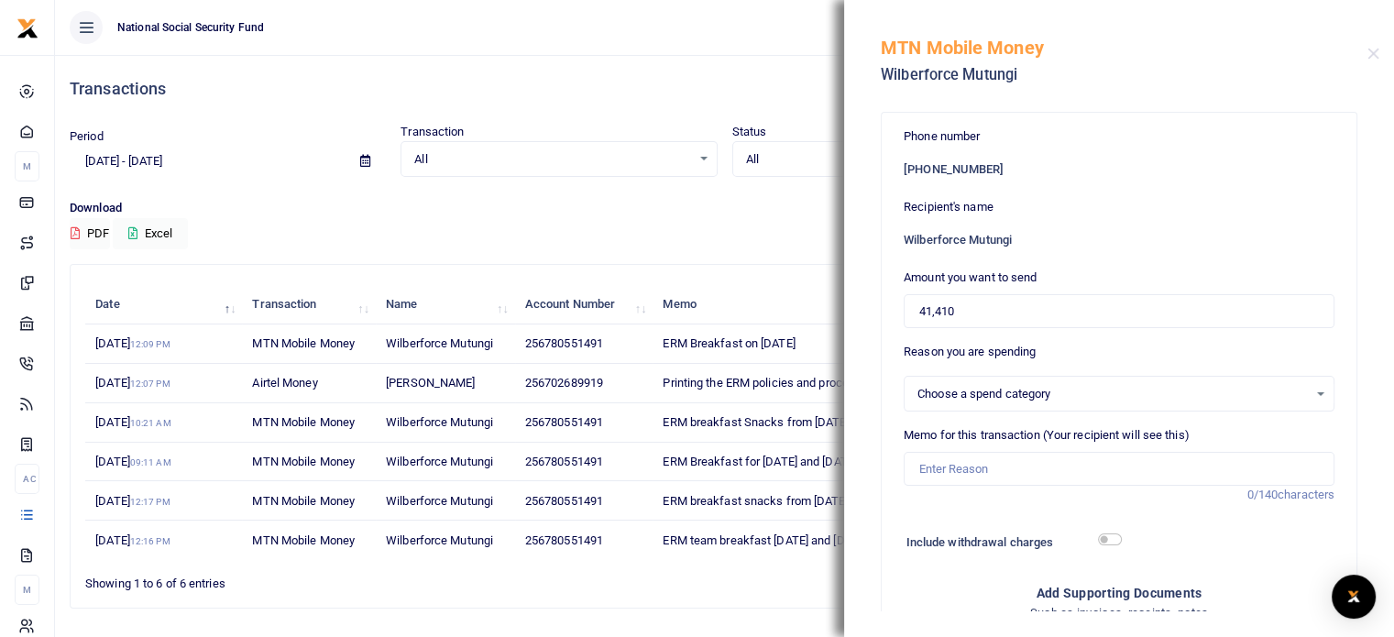
select select
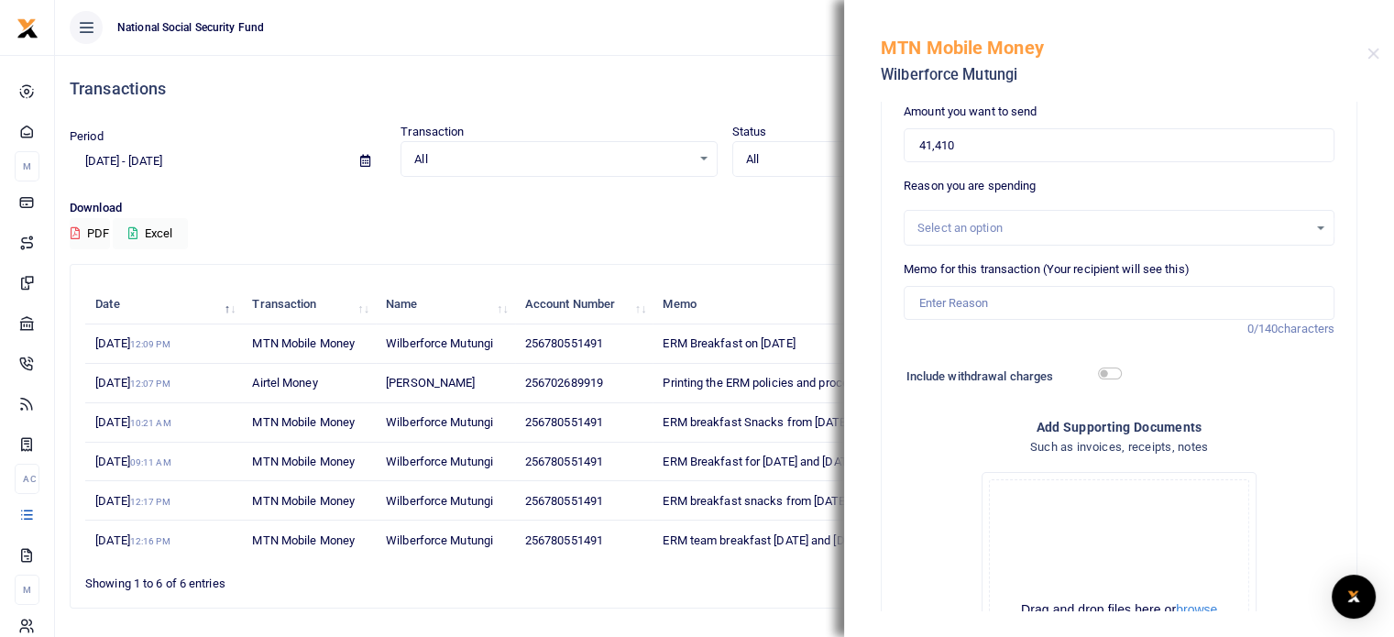
scroll to position [183, 0]
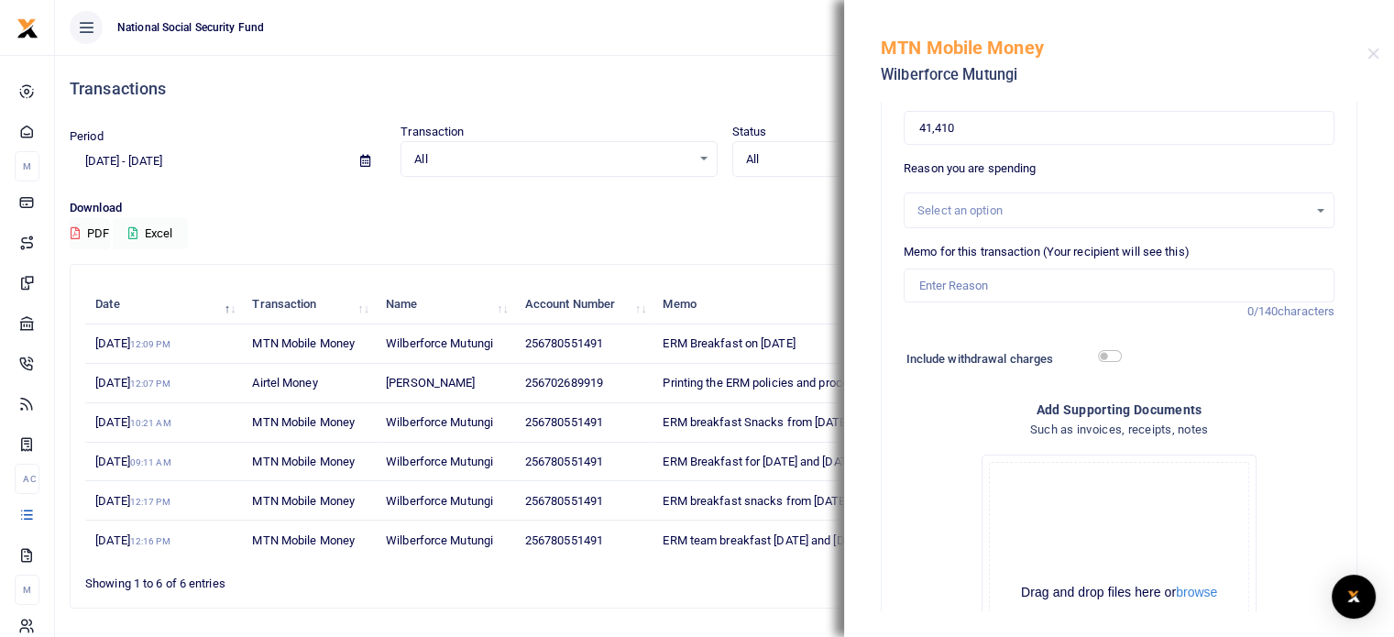
click at [688, 95] on h4 "Transactions" at bounding box center [725, 89] width 1310 height 20
click at [1363, 47] on h5 "MTN Mobile Money" at bounding box center [1124, 48] width 487 height 22
click at [1375, 54] on button "Close" at bounding box center [1373, 54] width 12 height 12
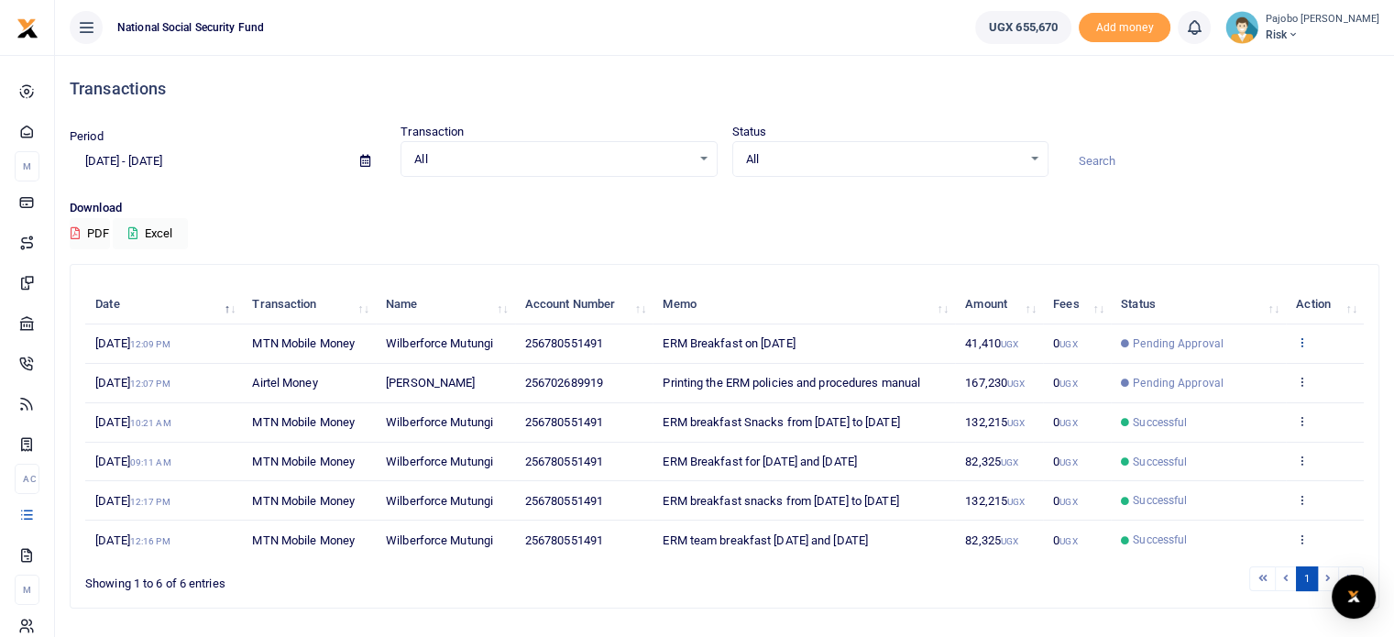
click at [1301, 338] on icon at bounding box center [1302, 341] width 12 height 13
click at [1260, 371] on link "View details" at bounding box center [1234, 372] width 145 height 26
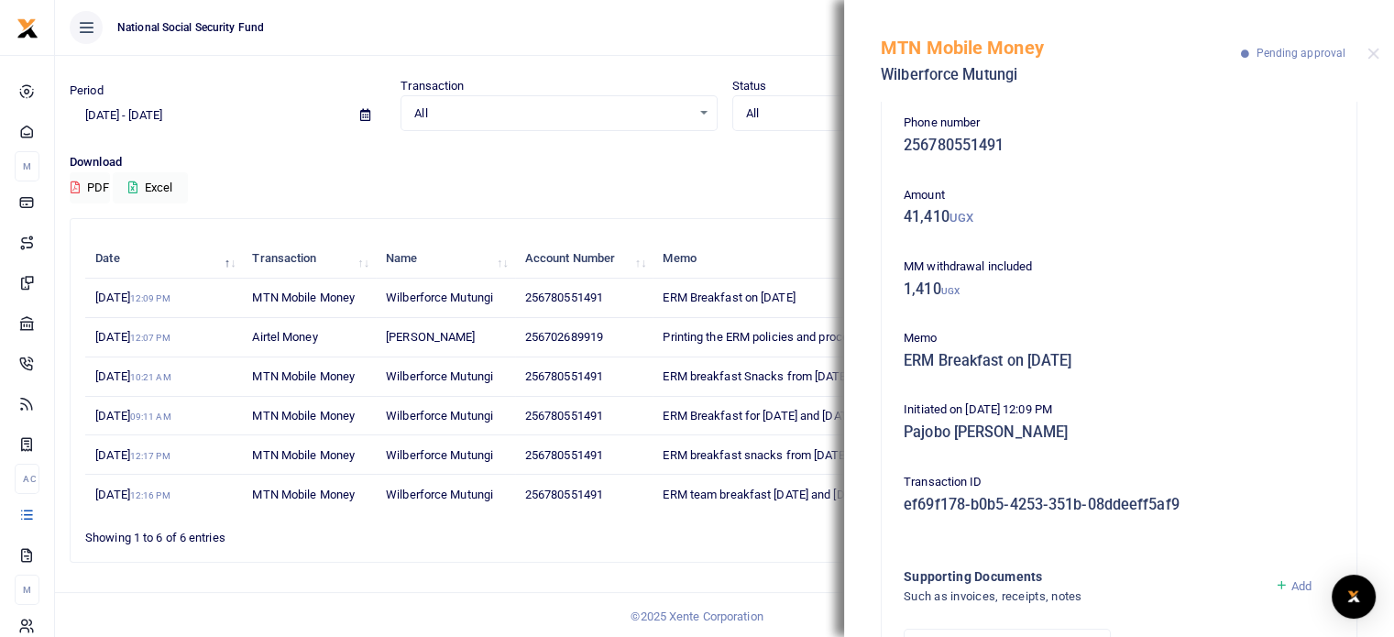
scroll to position [0, 0]
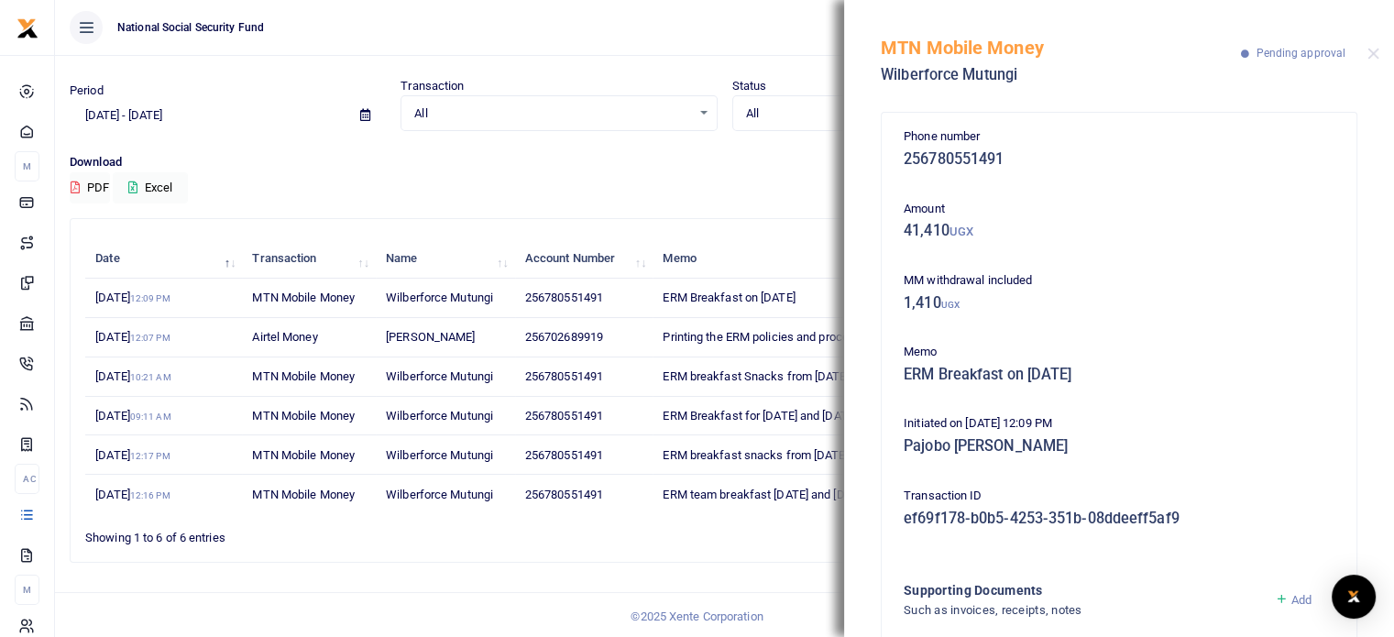
click at [689, 164] on p "Download" at bounding box center [725, 162] width 1310 height 19
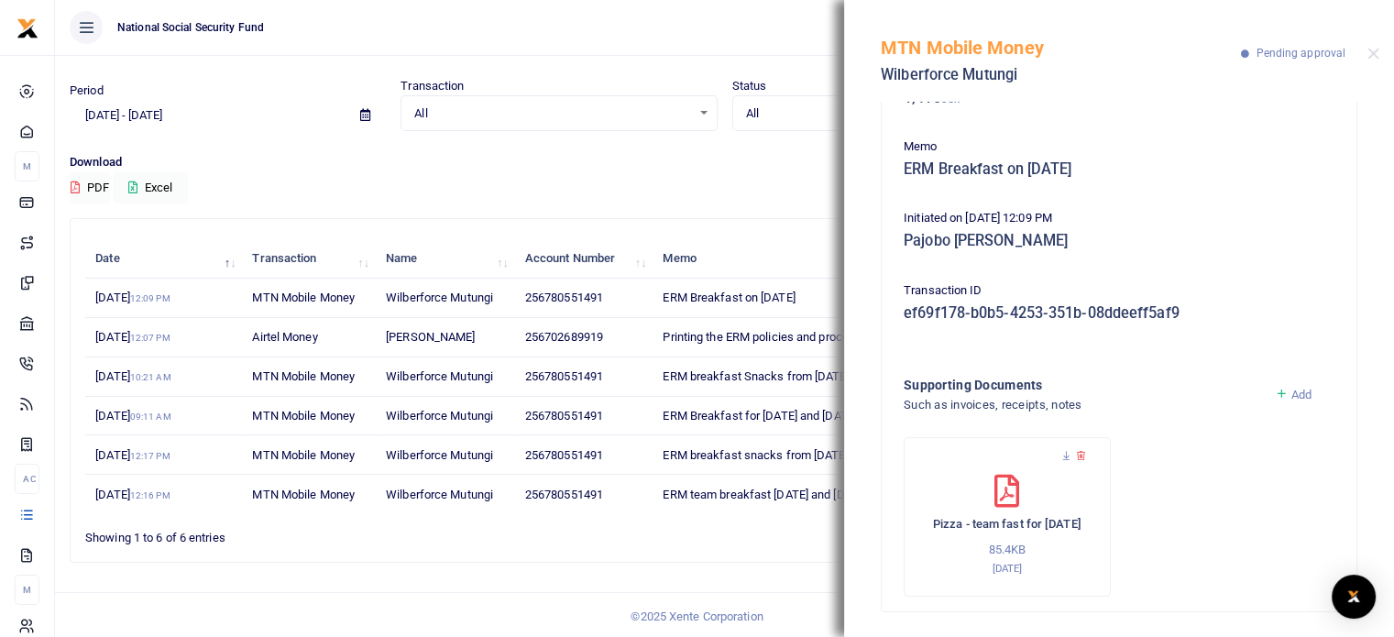
scroll to position [209, 0]
click at [1065, 453] on icon at bounding box center [1066, 452] width 12 height 12
